Goal: Find specific page/section: Find specific page/section

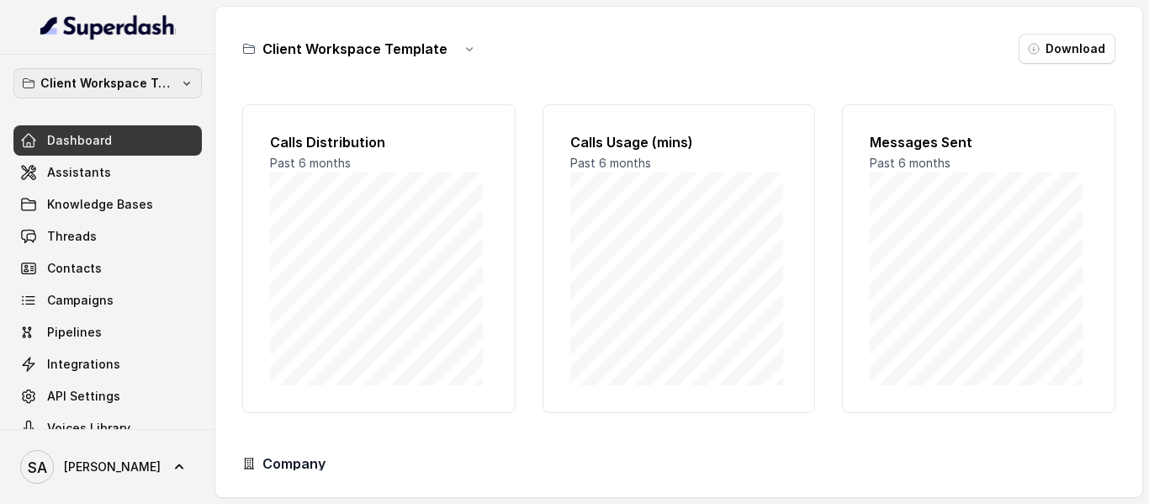
click at [84, 91] on p "Client Workspace Template" at bounding box center [107, 83] width 135 height 20
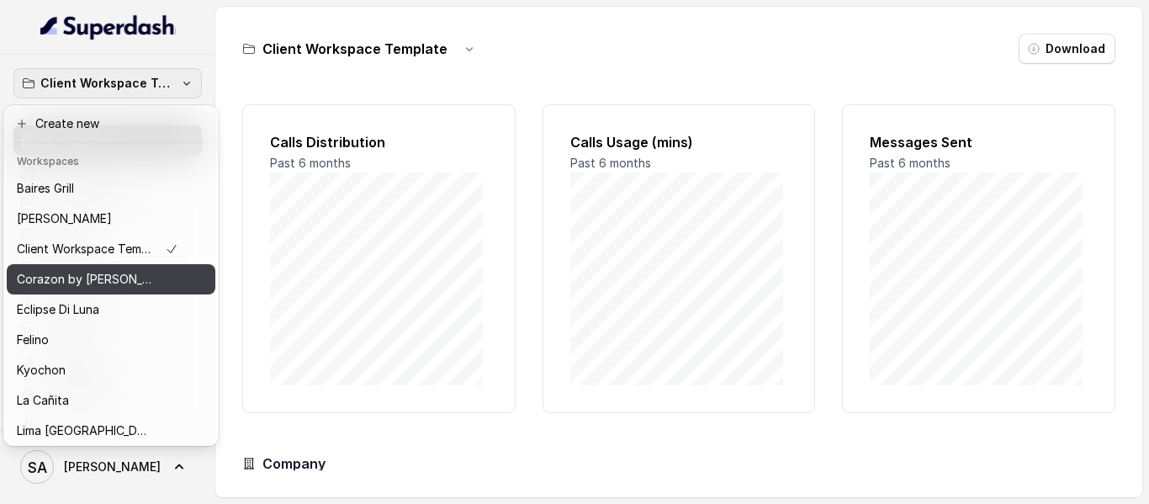
click at [71, 284] on p "Corazon by [PERSON_NAME]" at bounding box center [84, 279] width 135 height 20
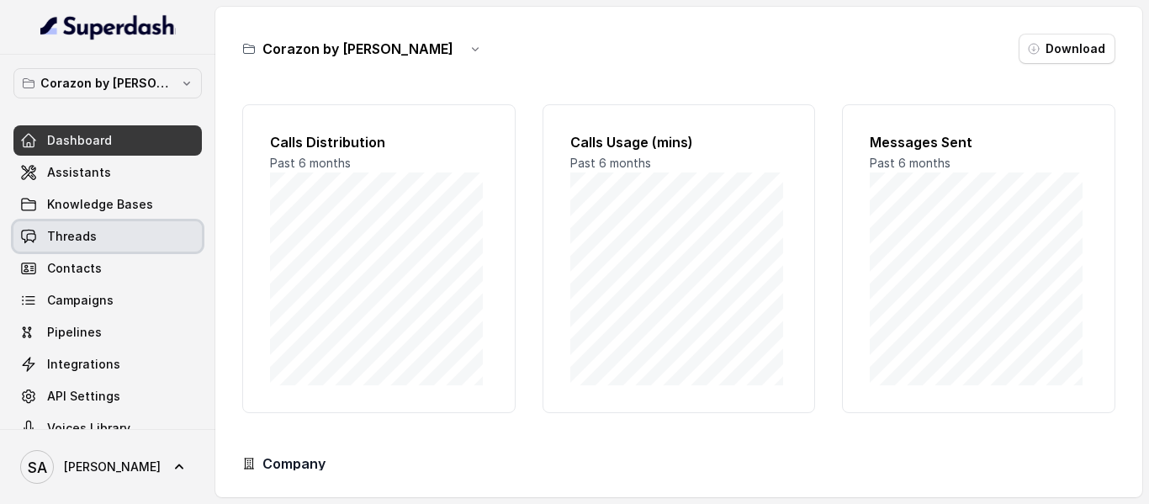
click at [83, 230] on span "Threads" at bounding box center [72, 236] width 50 height 17
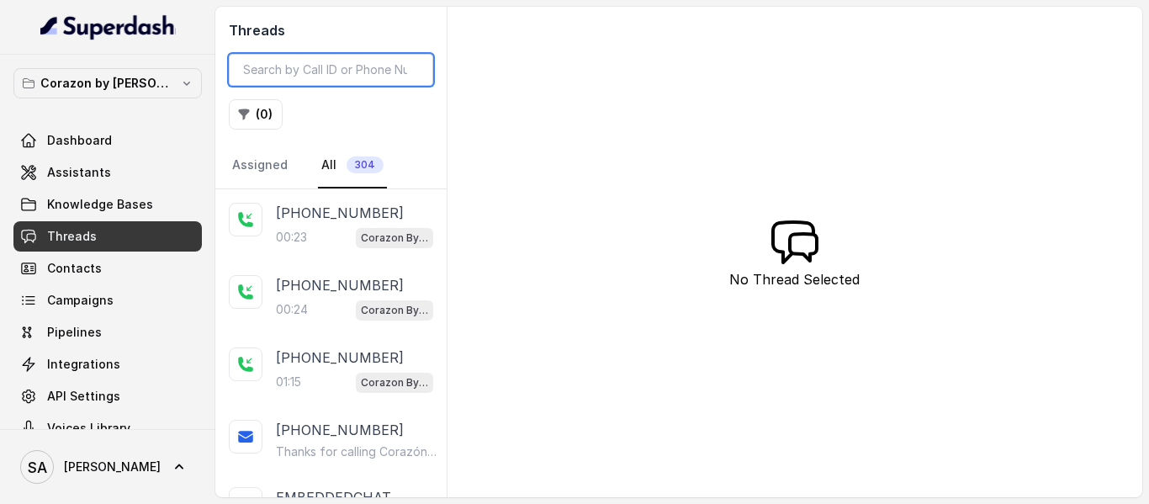
click at [364, 58] on input "search" at bounding box center [331, 70] width 204 height 32
paste input "CAa680d5fe2ad954724a4247627e9d6f4e"
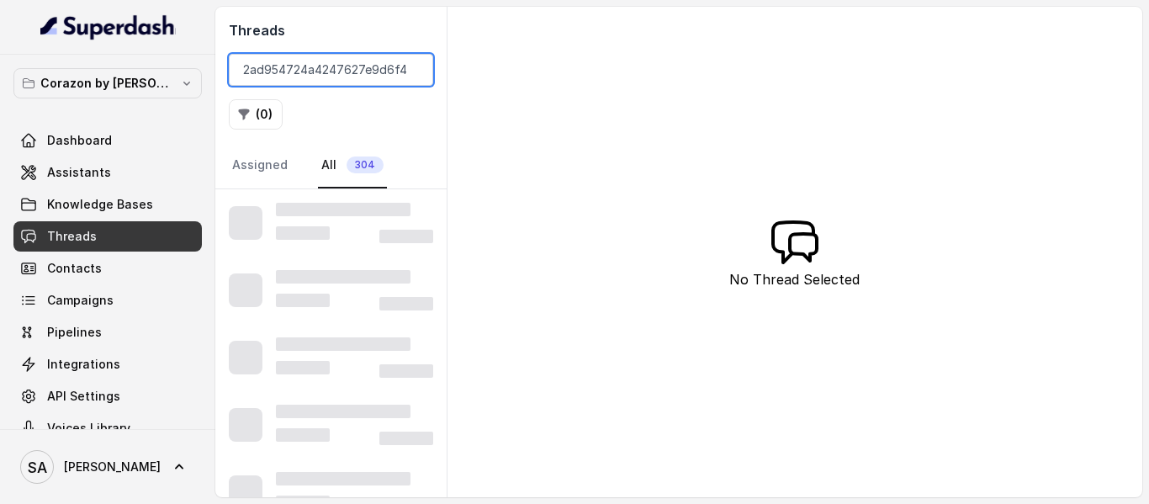
type input "CAa680d5fe2ad954724a4247627e9d6f4e"
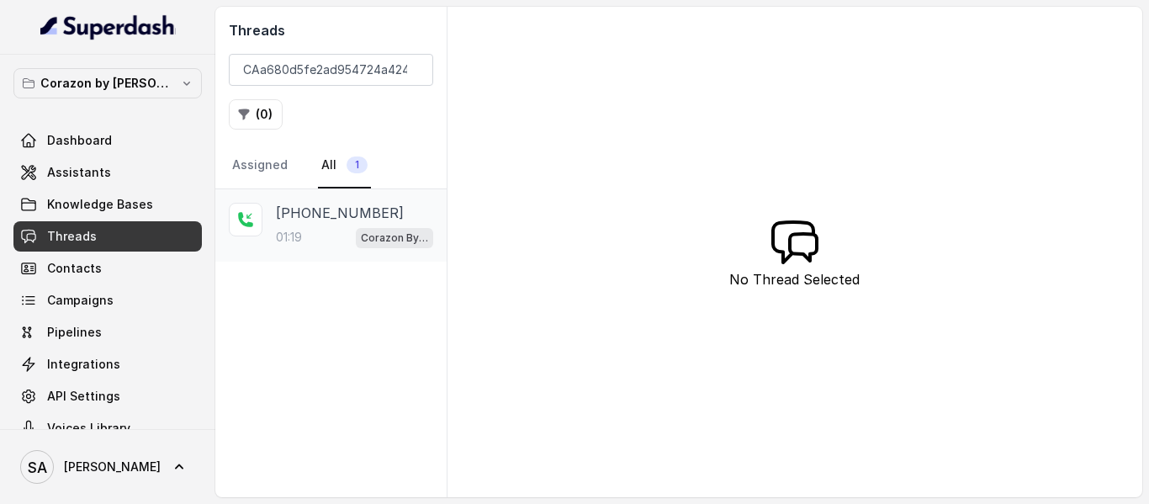
click at [355, 204] on p "[PHONE_NUMBER]" at bounding box center [340, 213] width 128 height 20
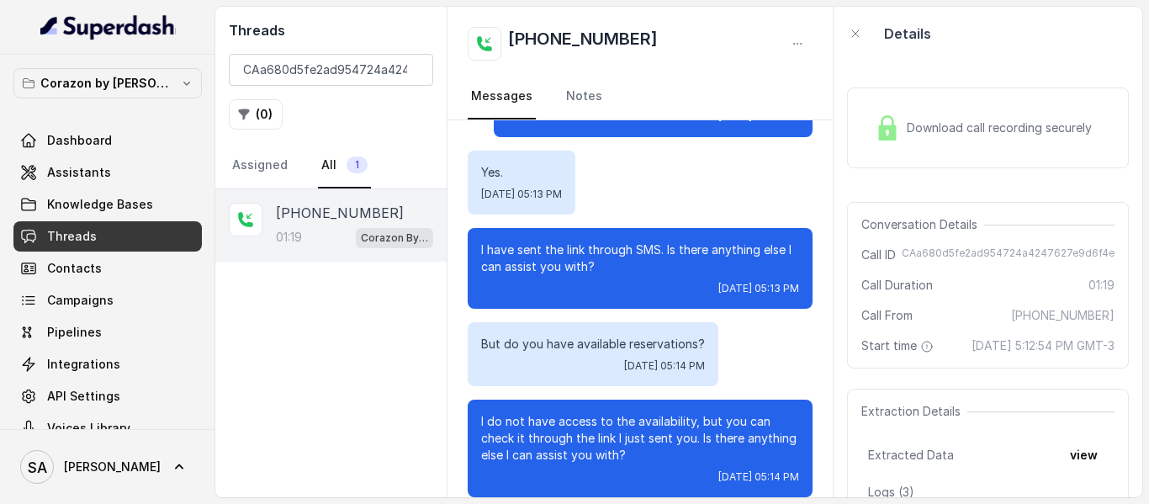
scroll to position [871, 0]
